Goal: Find contact information: Find contact information

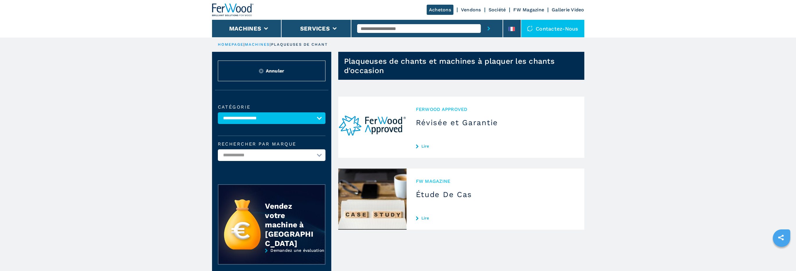
click at [498, 10] on link "Société" at bounding box center [496, 10] width 17 height 6
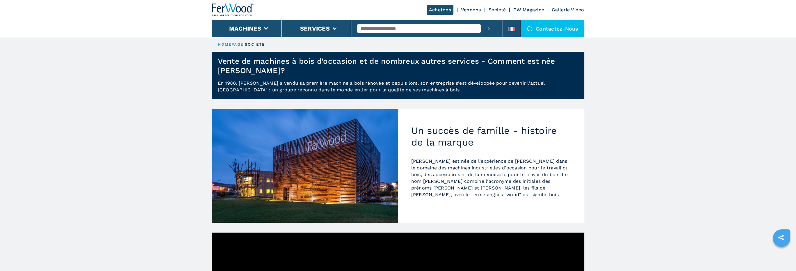
click at [552, 26] on div "Contactez-nous" at bounding box center [552, 28] width 63 height 17
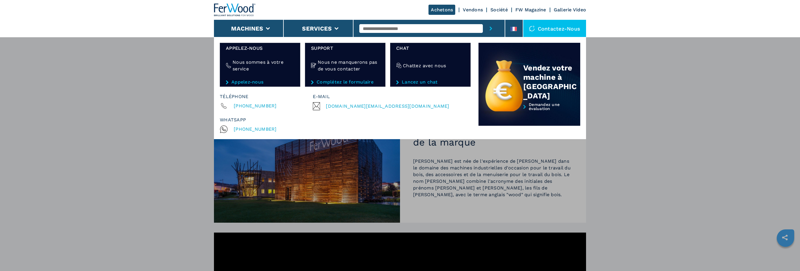
click at [359, 105] on span "[DOMAIN_NAME][EMAIL_ADDRESS][DOMAIN_NAME]" at bounding box center [387, 106] width 123 height 8
drag, startPoint x: 700, startPoint y: 165, endPoint x: 668, endPoint y: 167, distance: 32.9
click at [699, 165] on div "Machines Plaqueuses de chant Tenonneuses Centre d'usinage cnc Perceuses - touri…" at bounding box center [400, 172] width 800 height 271
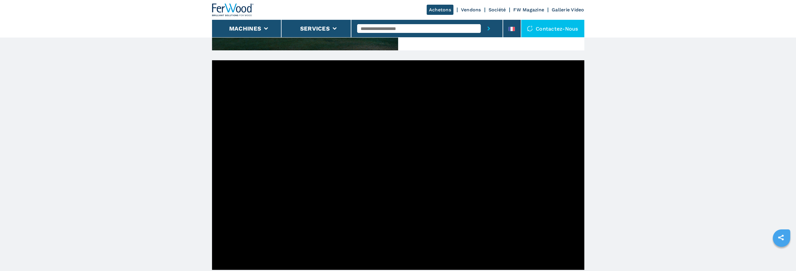
scroll to position [179, 0]
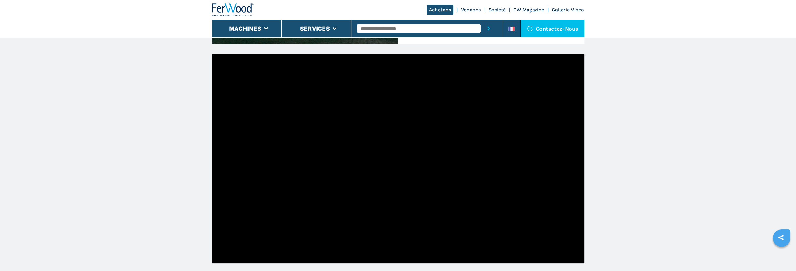
click at [500, 10] on link "Société" at bounding box center [496, 10] width 17 height 6
click at [495, 9] on link "Société" at bounding box center [496, 10] width 17 height 6
click at [497, 10] on link "Société" at bounding box center [496, 10] width 17 height 6
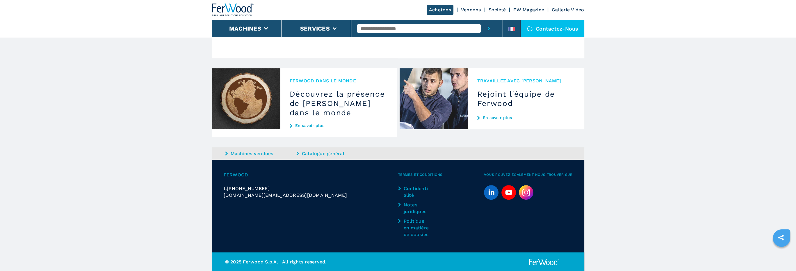
scroll to position [615, 0]
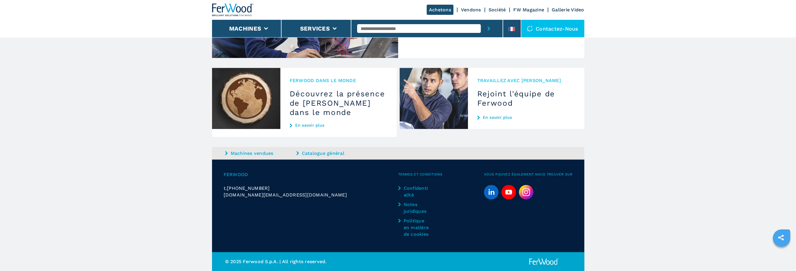
click at [527, 192] on img at bounding box center [526, 192] width 15 height 15
